Goal: Transaction & Acquisition: Purchase product/service

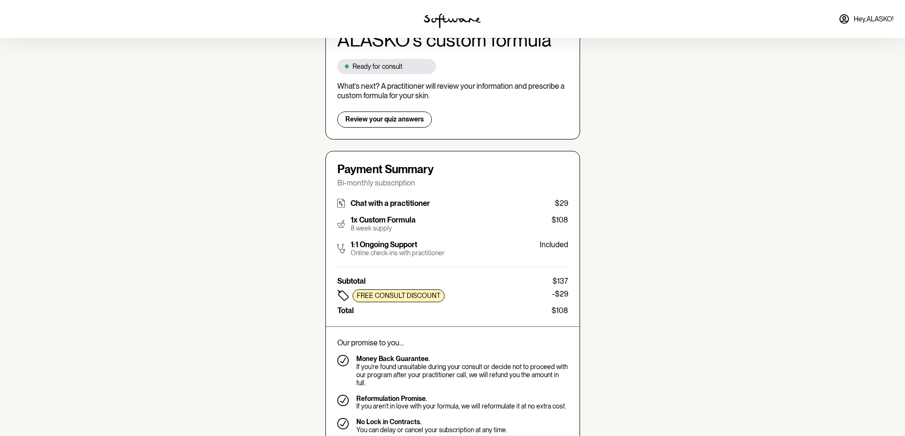
scroll to position [142, 0]
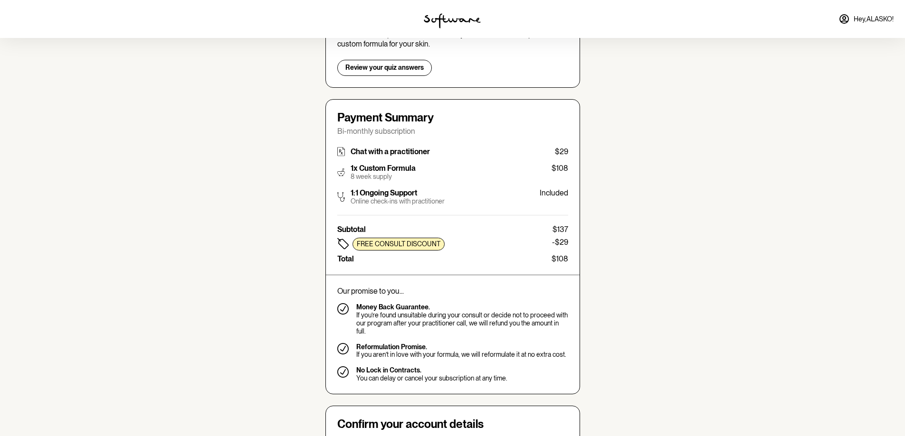
click at [341, 262] on p "Total" at bounding box center [345, 259] width 17 height 9
click at [559, 248] on p "-$29" at bounding box center [560, 244] width 16 height 13
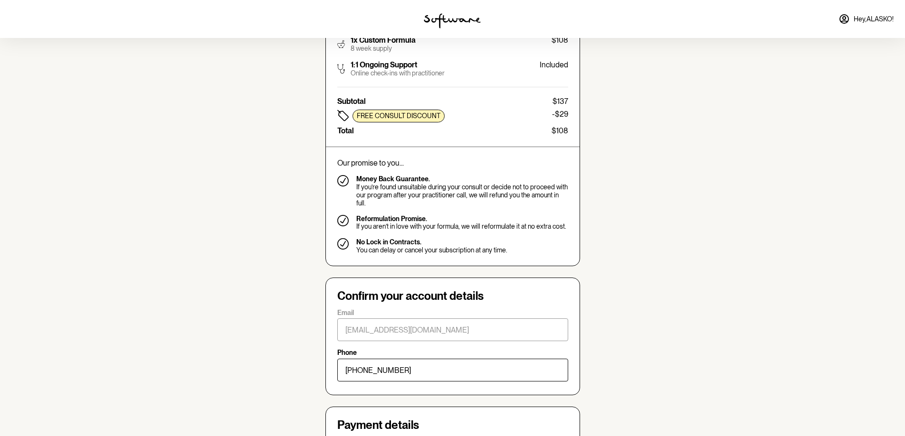
scroll to position [237, 0]
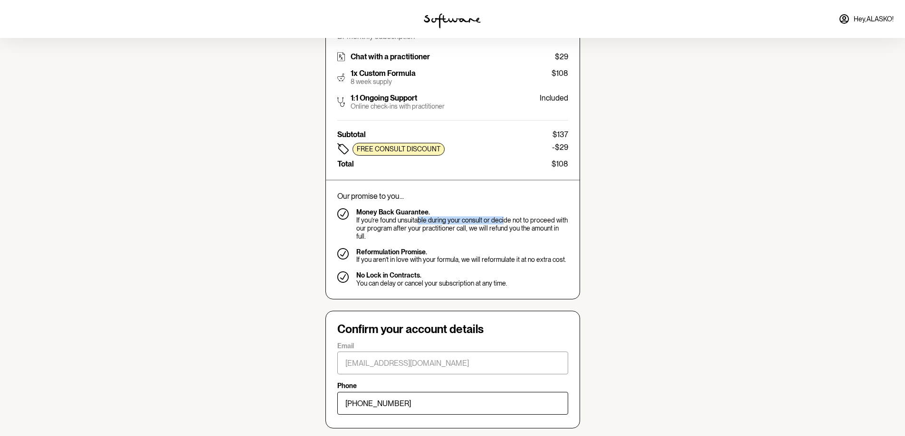
drag, startPoint x: 461, startPoint y: 229, endPoint x: 496, endPoint y: 226, distance: 35.3
click at [503, 222] on p "If you’re found unsuitable during your consult or decide not to proceed with ou…" at bounding box center [462, 229] width 212 height 24
click at [467, 235] on div "Our promise to you... Money Back Guarantee. If you’re found unsuitable during y…" at bounding box center [452, 240] width 231 height 96
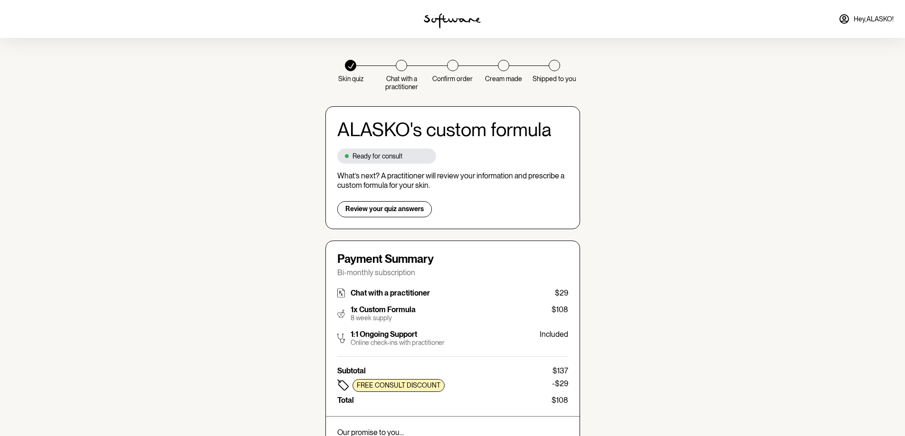
scroll to position [0, 0]
drag, startPoint x: 387, startPoint y: 176, endPoint x: 405, endPoint y: 176, distance: 18.1
click at [405, 177] on p "What’s next? A practitioner will review your information and prescribe a custom…" at bounding box center [452, 181] width 231 height 18
click at [424, 179] on p "What’s next? A practitioner will review your information and prescribe a custom…" at bounding box center [452, 181] width 231 height 18
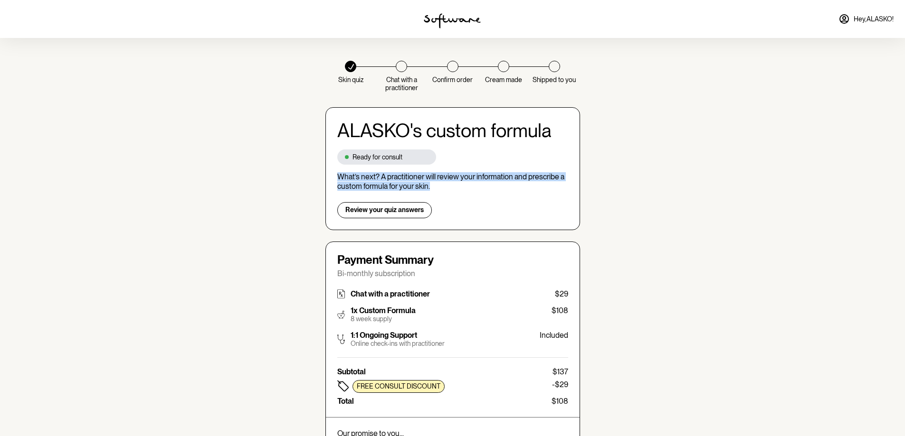
drag, startPoint x: 438, startPoint y: 184, endPoint x: 330, endPoint y: 177, distance: 108.0
click at [330, 177] on div "[PERSON_NAME] 's custom formula Ready for consult What’s next? A practitioner w…" at bounding box center [452, 168] width 255 height 123
click at [344, 154] on div "Ready for consult" at bounding box center [386, 158] width 99 height 16
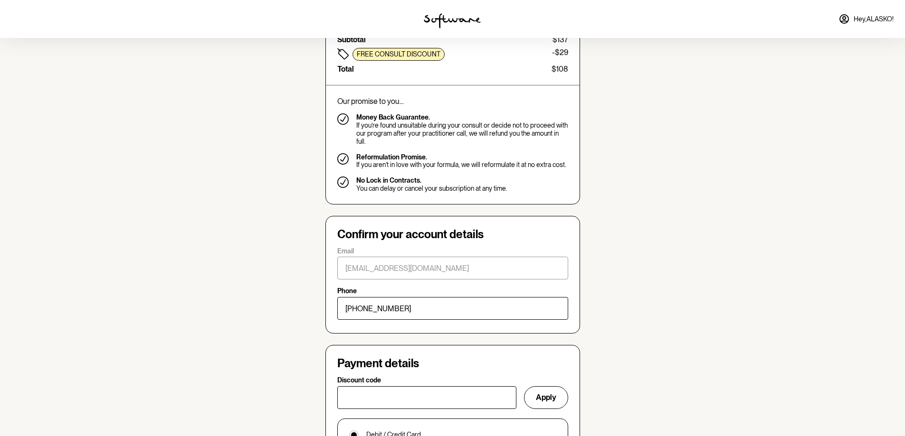
scroll to position [47, 0]
